Goal: Task Accomplishment & Management: Manage account settings

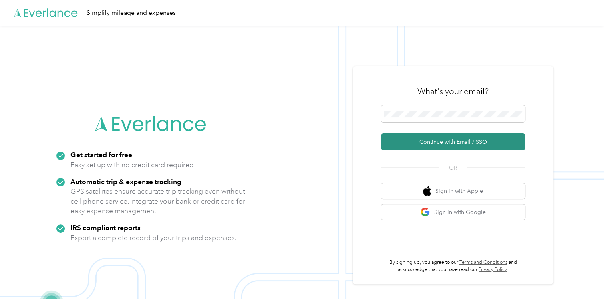
click at [457, 142] on button "Continue with Email / SSO" at bounding box center [453, 141] width 144 height 17
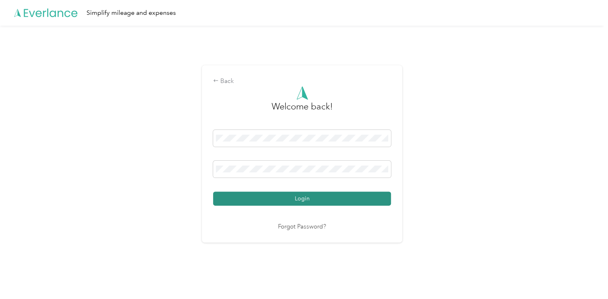
click at [292, 198] on button "Login" at bounding box center [302, 199] width 178 height 14
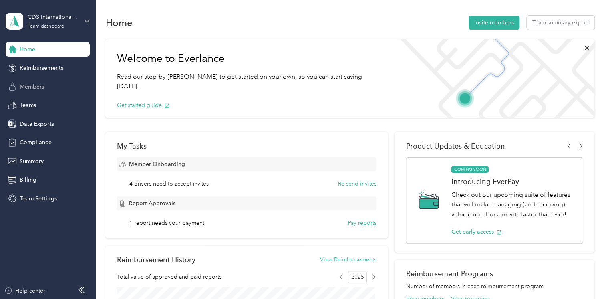
click at [24, 88] on span "Members" at bounding box center [32, 87] width 24 height 8
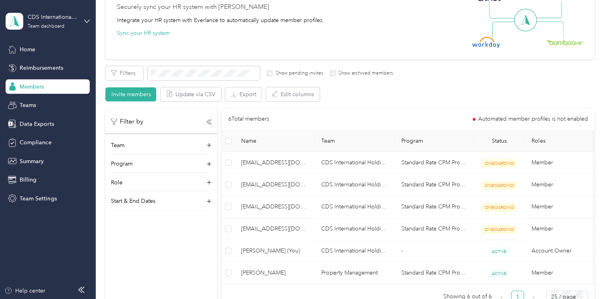
scroll to position [93, 0]
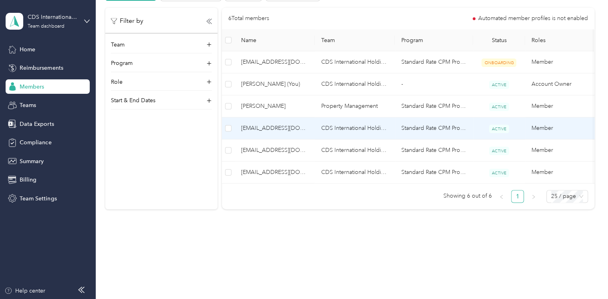
scroll to position [93, 0]
